Goal: Task Accomplishment & Management: Manage account settings

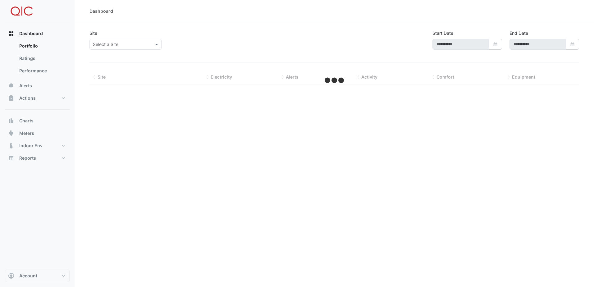
type input "**********"
select select "**"
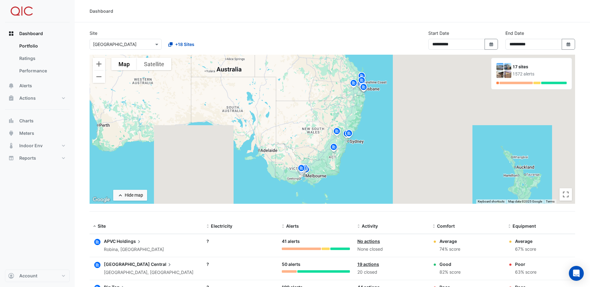
click at [15, 212] on div "Dashboard Portfolio Ratings Performance Alerts Actions Site Manager Charts" at bounding box center [37, 145] width 65 height 247
click at [39, 132] on button "Meters" at bounding box center [37, 133] width 65 height 12
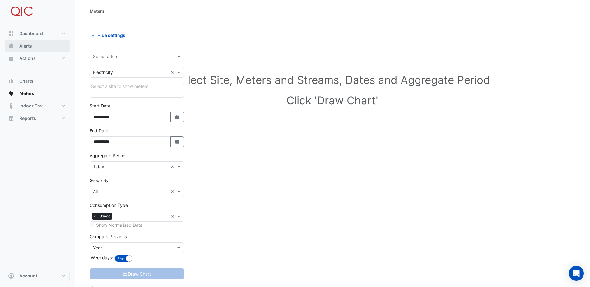
click at [42, 46] on button "Alerts" at bounding box center [37, 46] width 65 height 12
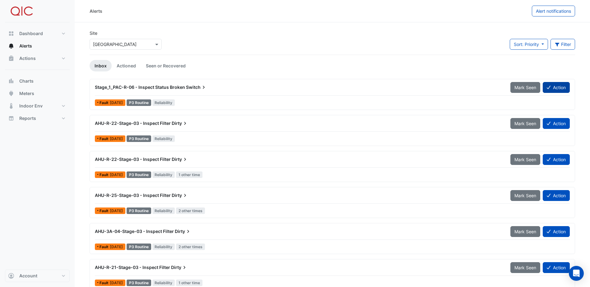
click at [558, 89] on button "Action" at bounding box center [556, 87] width 27 height 11
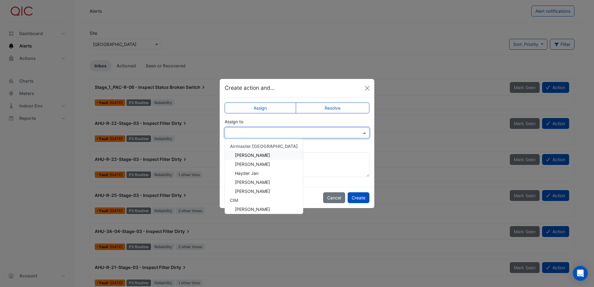
click at [293, 134] on input "text" at bounding box center [291, 133] width 126 height 7
click at [264, 174] on div "Hayder Jan" at bounding box center [264, 173] width 78 height 9
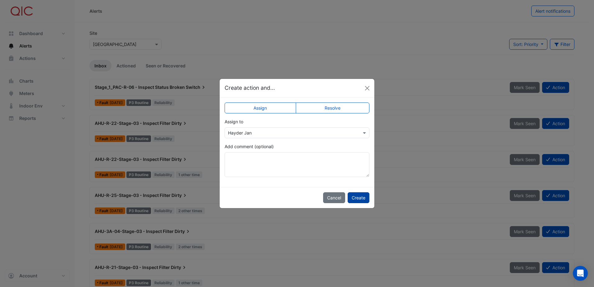
click at [350, 199] on button "Create" at bounding box center [359, 197] width 22 height 11
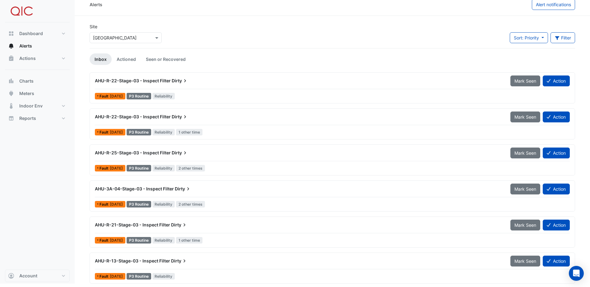
scroll to position [8, 0]
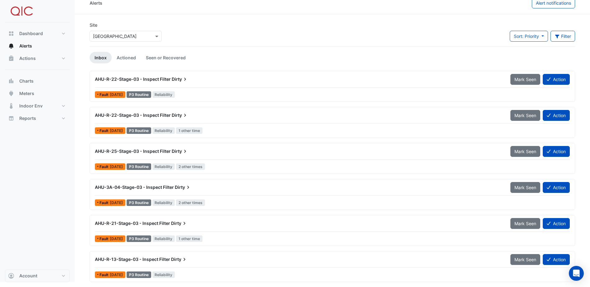
click at [220, 80] on div "AHU-R-22-Stage-03 - Inspect Filter Dirty" at bounding box center [299, 79] width 408 height 6
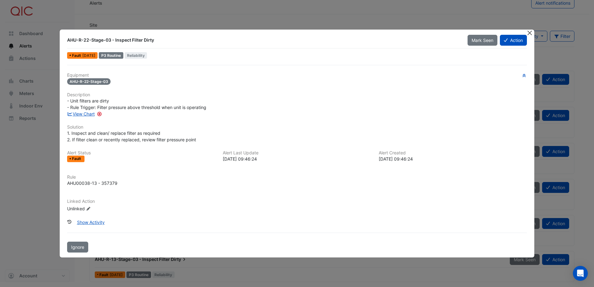
click at [530, 33] on button "Close" at bounding box center [530, 33] width 7 height 7
